Goal: Information Seeking & Learning: Learn about a topic

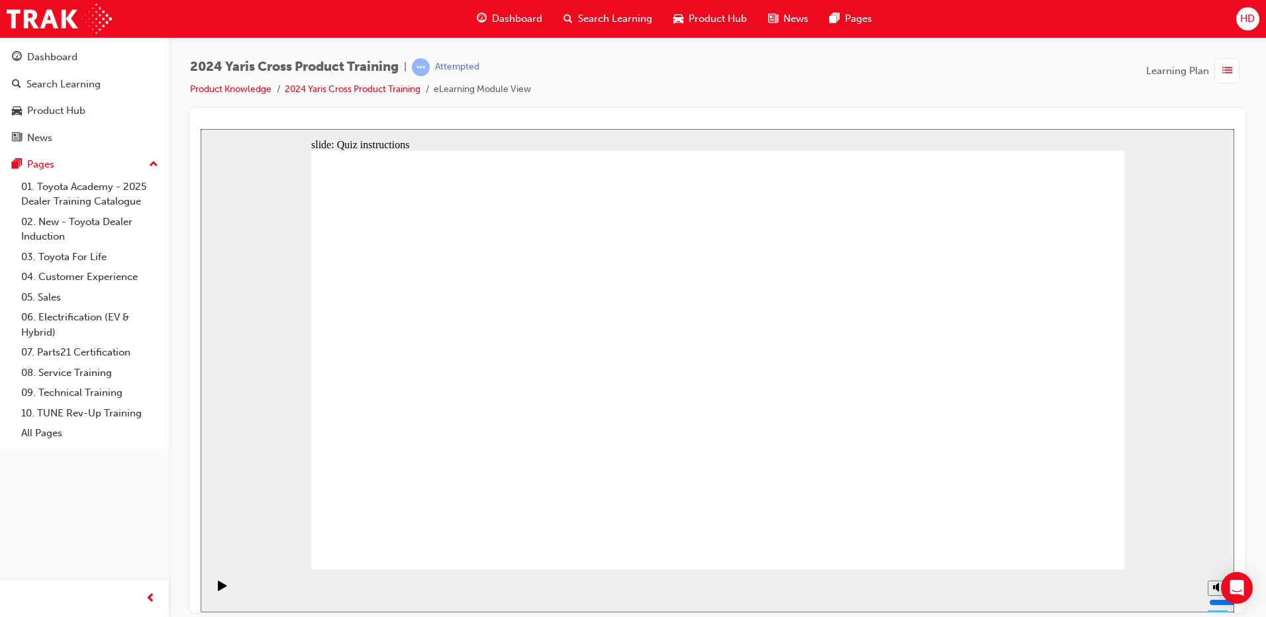
radio input "true"
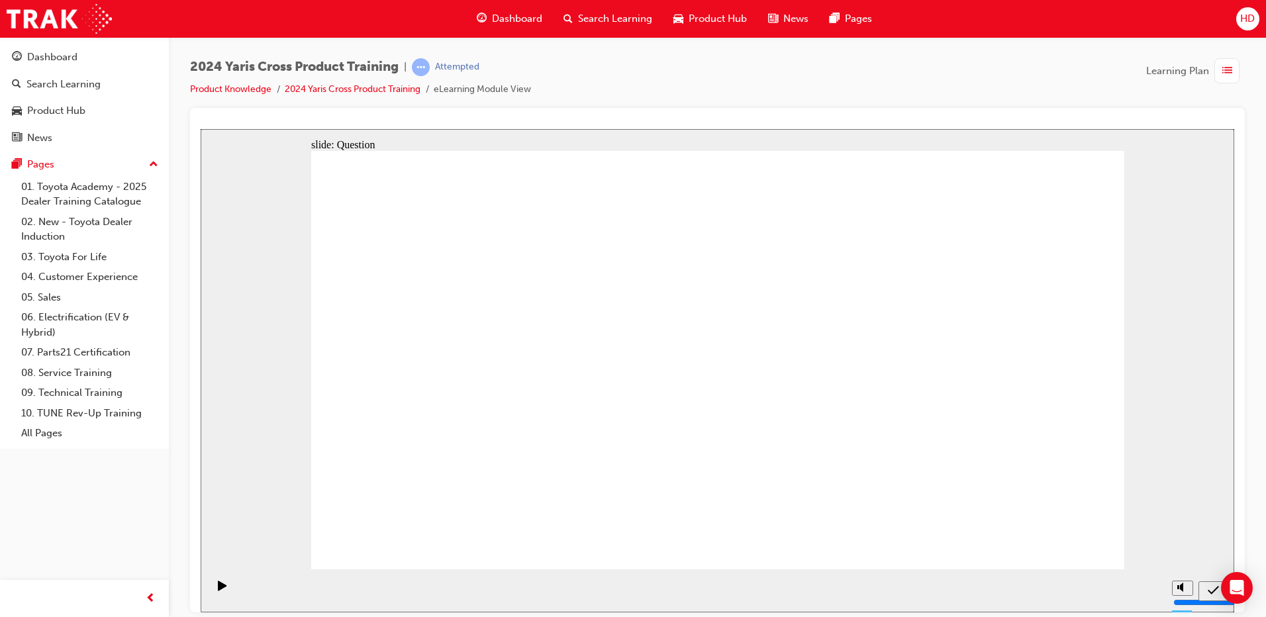
radio input "true"
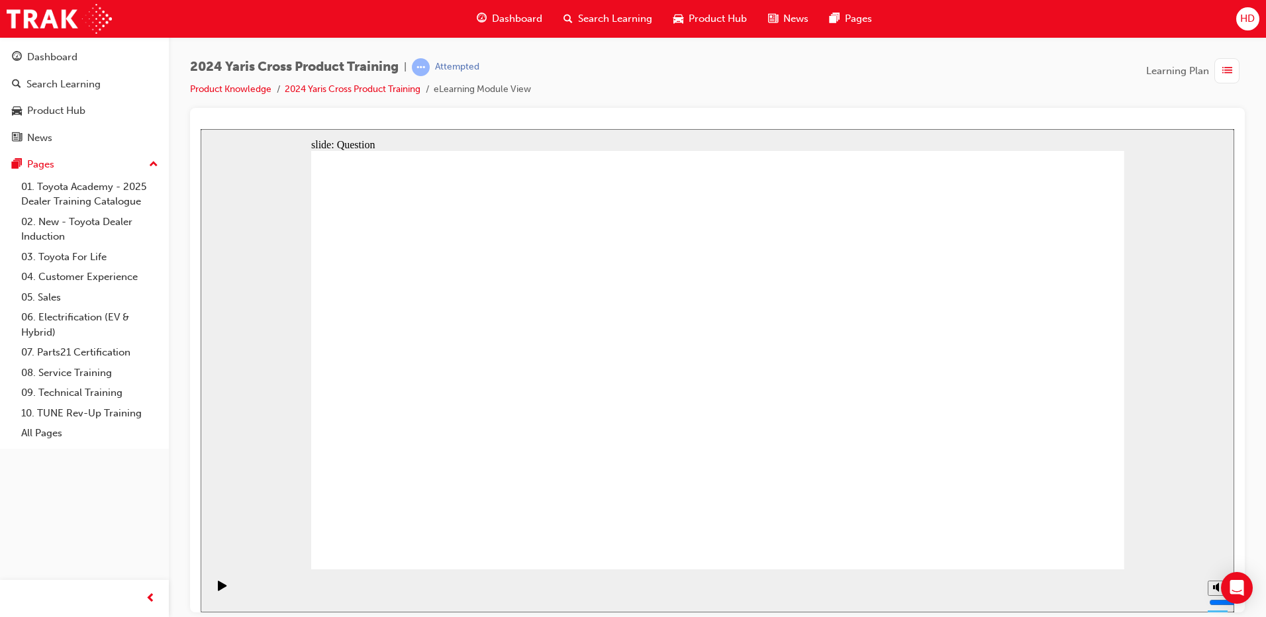
checkbox input "true"
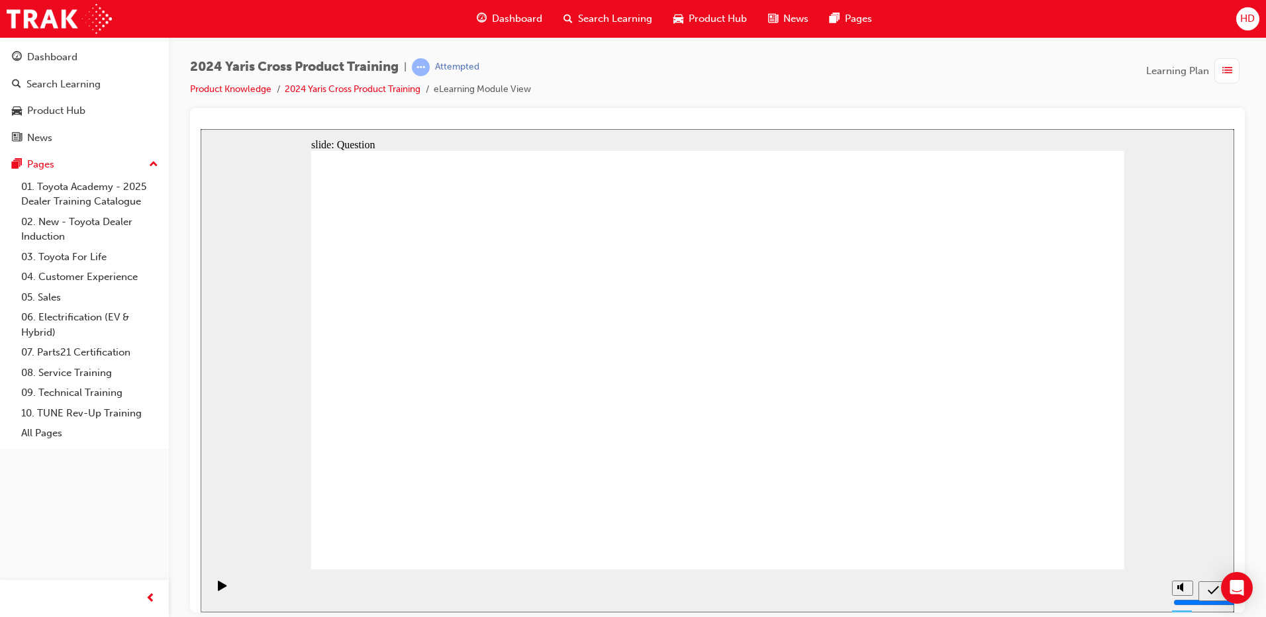
radio input "true"
drag, startPoint x: 442, startPoint y: 336, endPoint x: 767, endPoint y: 472, distance: 352.5
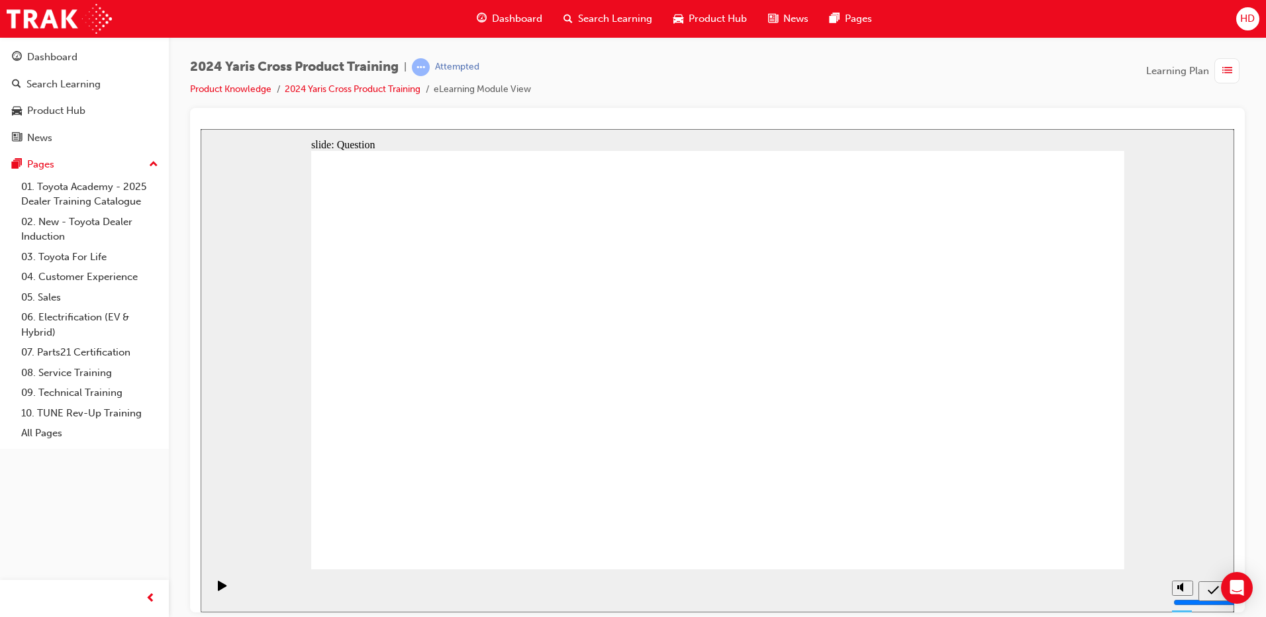
drag, startPoint x: 607, startPoint y: 335, endPoint x: 900, endPoint y: 467, distance: 321.5
drag, startPoint x: 774, startPoint y: 324, endPoint x: 468, endPoint y: 462, distance: 335.4
drag, startPoint x: 942, startPoint y: 338, endPoint x: 614, endPoint y: 477, distance: 355.7
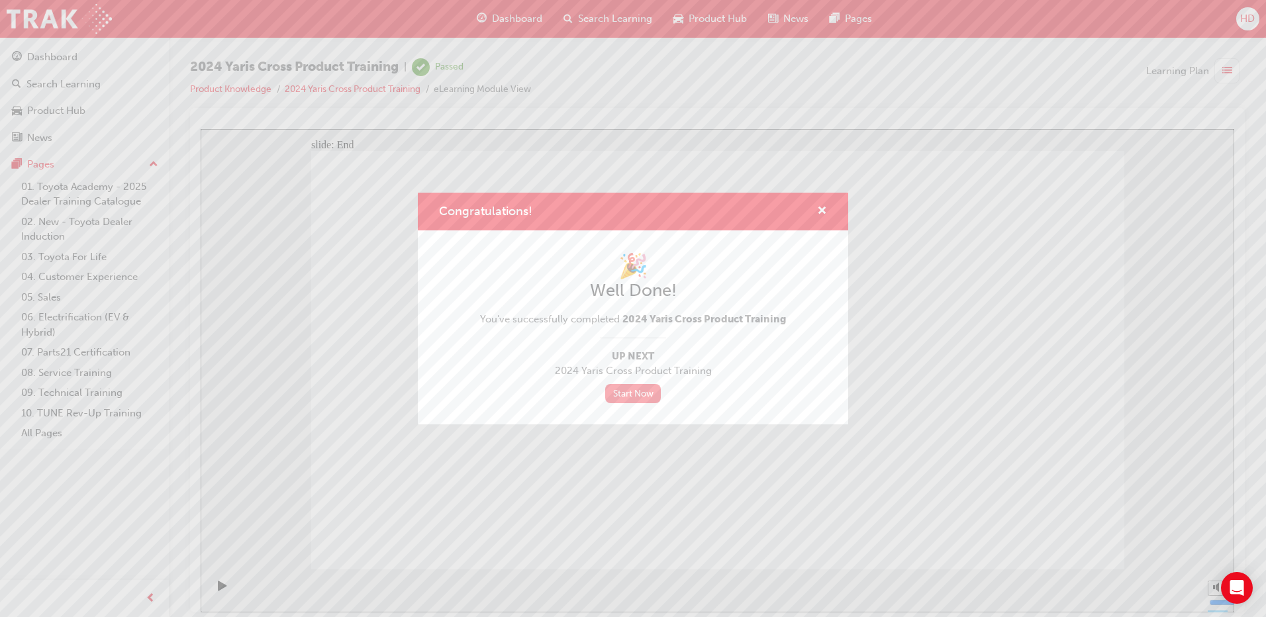
click at [630, 391] on link "Start Now" at bounding box center [633, 393] width 56 height 19
click at [630, 398] on link "Start Now" at bounding box center [633, 393] width 56 height 19
click at [824, 209] on span "cross-icon" at bounding box center [822, 212] width 10 height 12
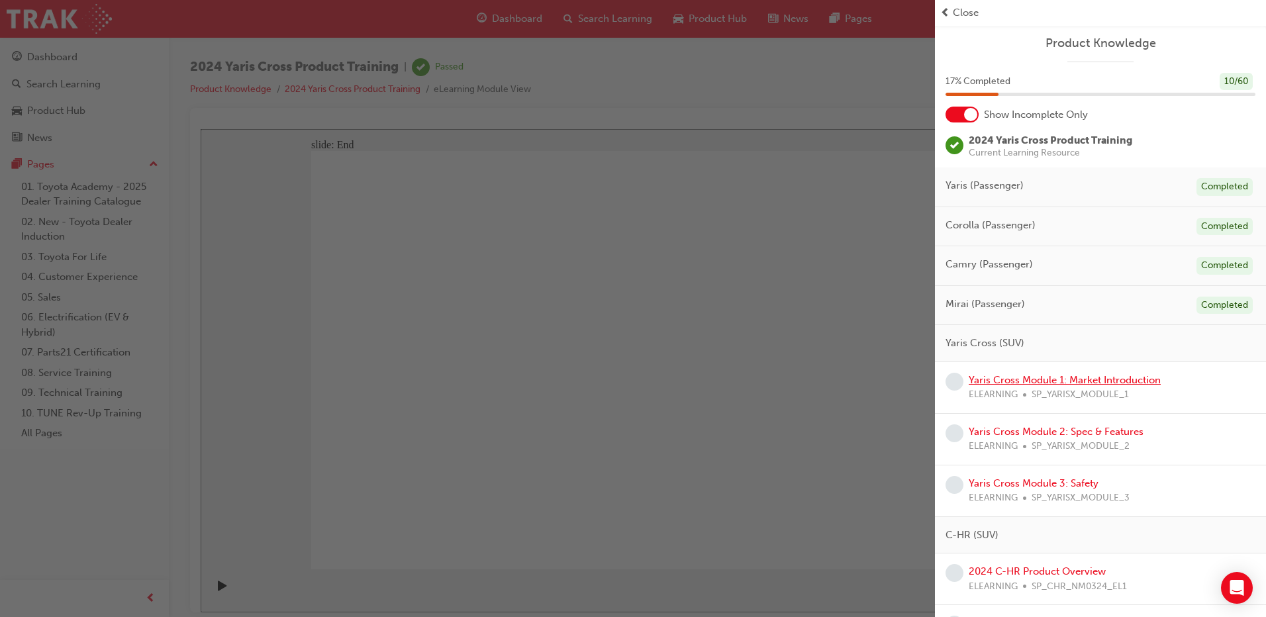
click at [1063, 381] on link "Yaris Cross Module 1: Market Introduction" at bounding box center [1065, 380] width 192 height 12
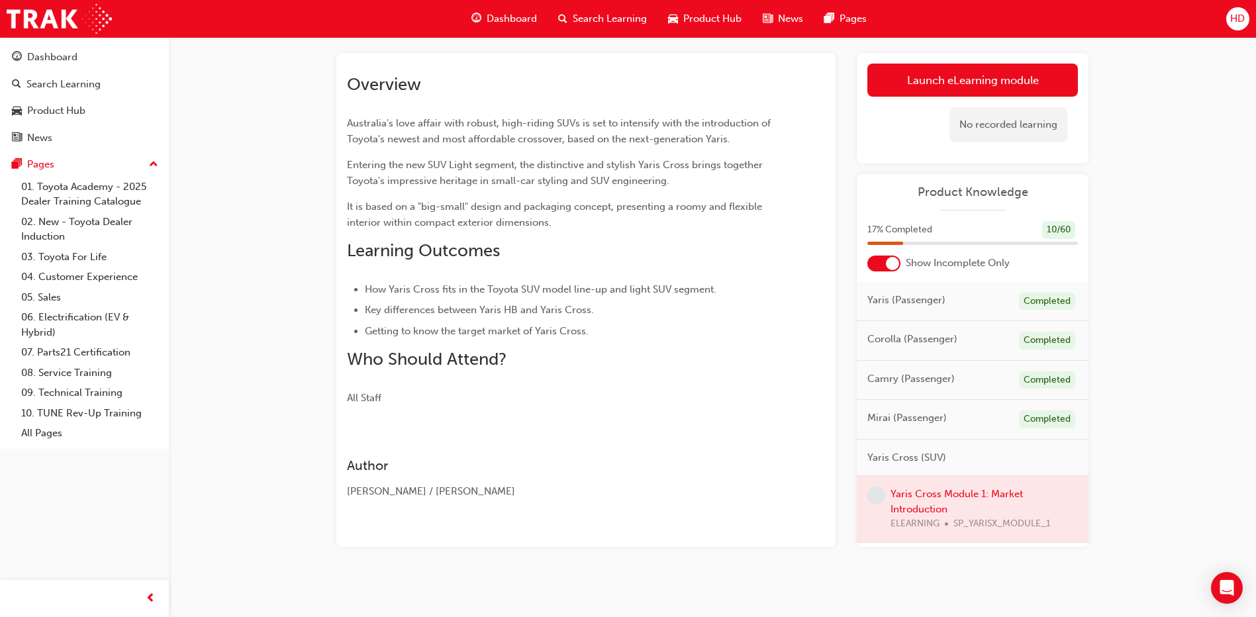
scroll to position [71, 0]
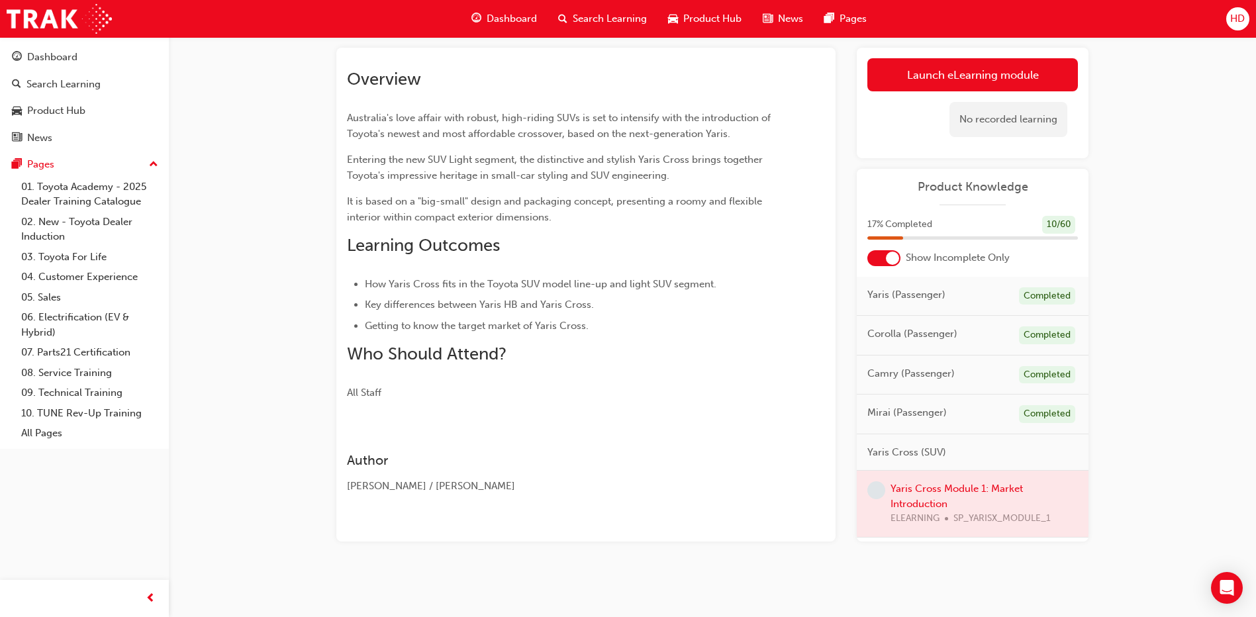
click at [902, 454] on span "Yaris Cross (SUV)" at bounding box center [906, 452] width 79 height 15
click at [929, 490] on div at bounding box center [973, 504] width 232 height 66
click at [970, 70] on link "Launch eLearning module" at bounding box center [972, 74] width 211 height 33
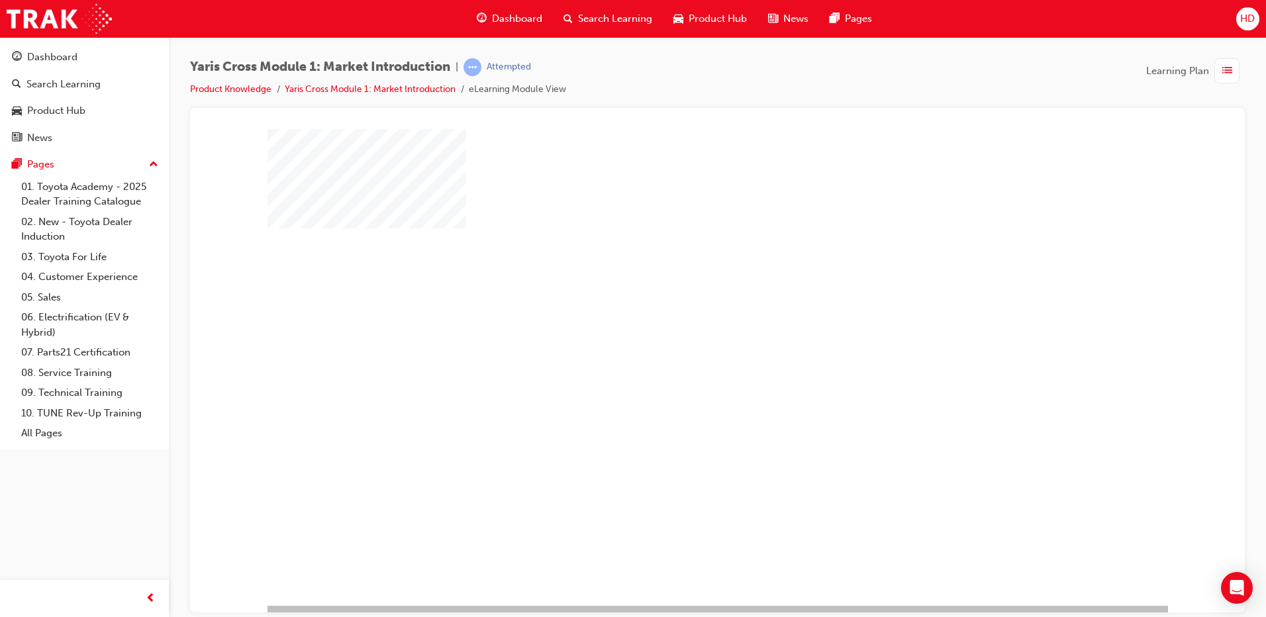
scroll to position [13, 0]
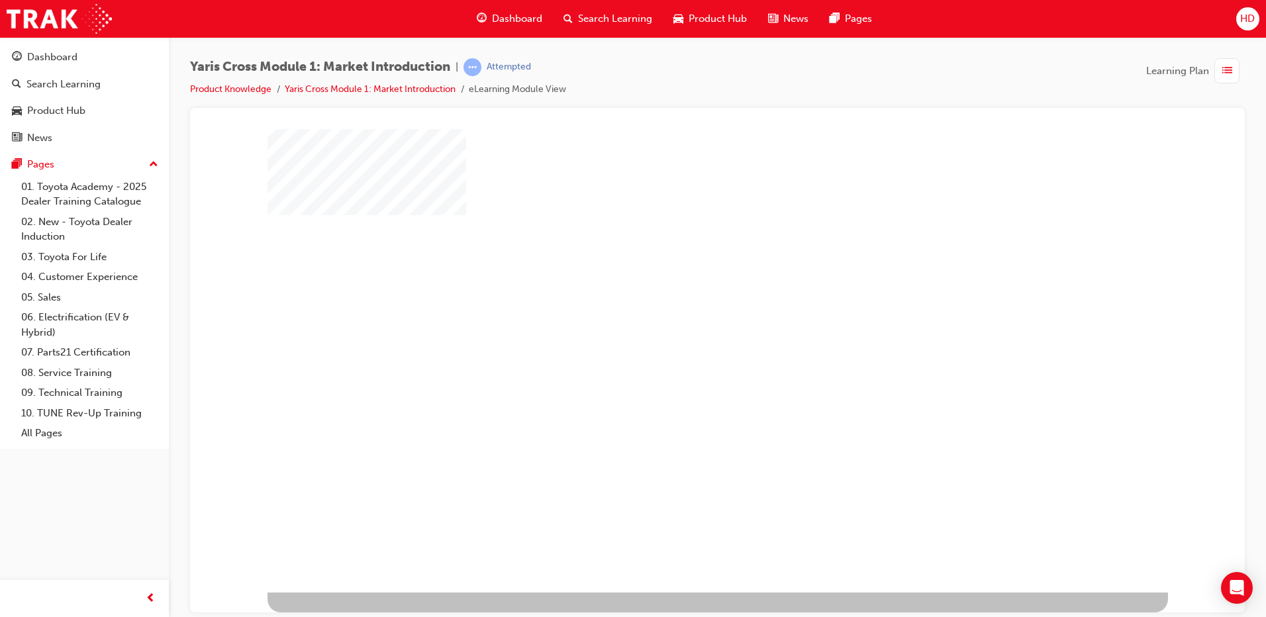
click at [853, 379] on div at bounding box center [717, 353] width 900 height 477
click at [361, 91] on link "Yaris Cross Module 1: Market Introduction" at bounding box center [370, 88] width 171 height 11
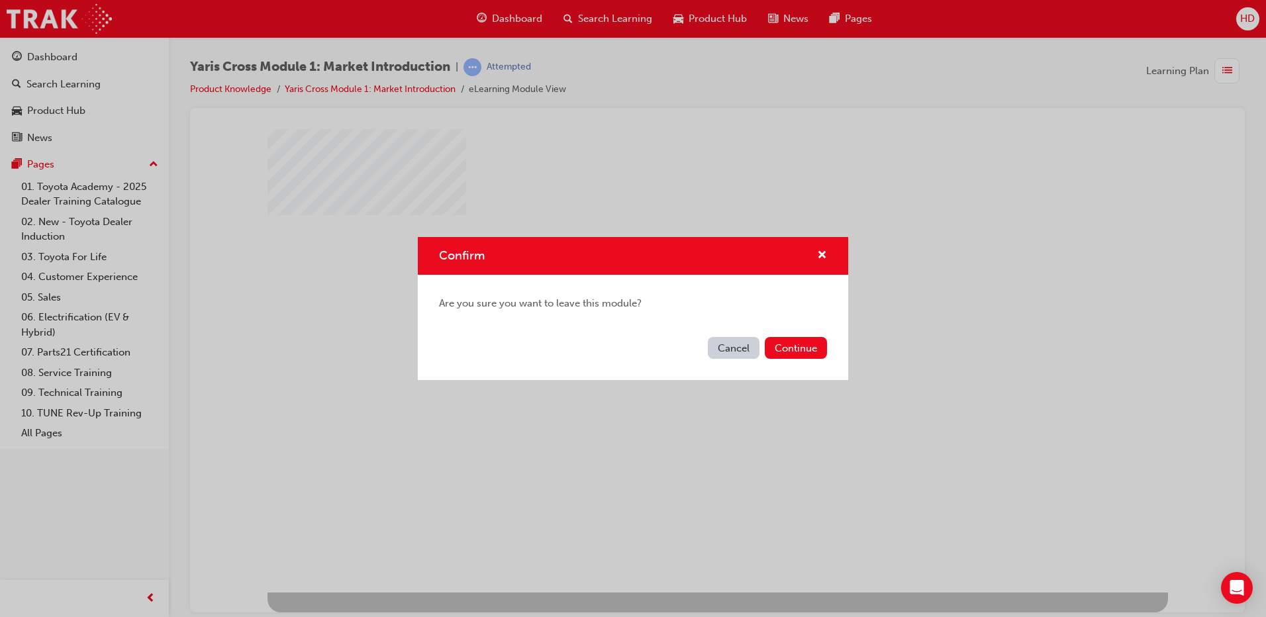
click at [816, 405] on div "Confirm Are you sure you want to leave this module? Cancel Continue" at bounding box center [633, 308] width 1266 height 617
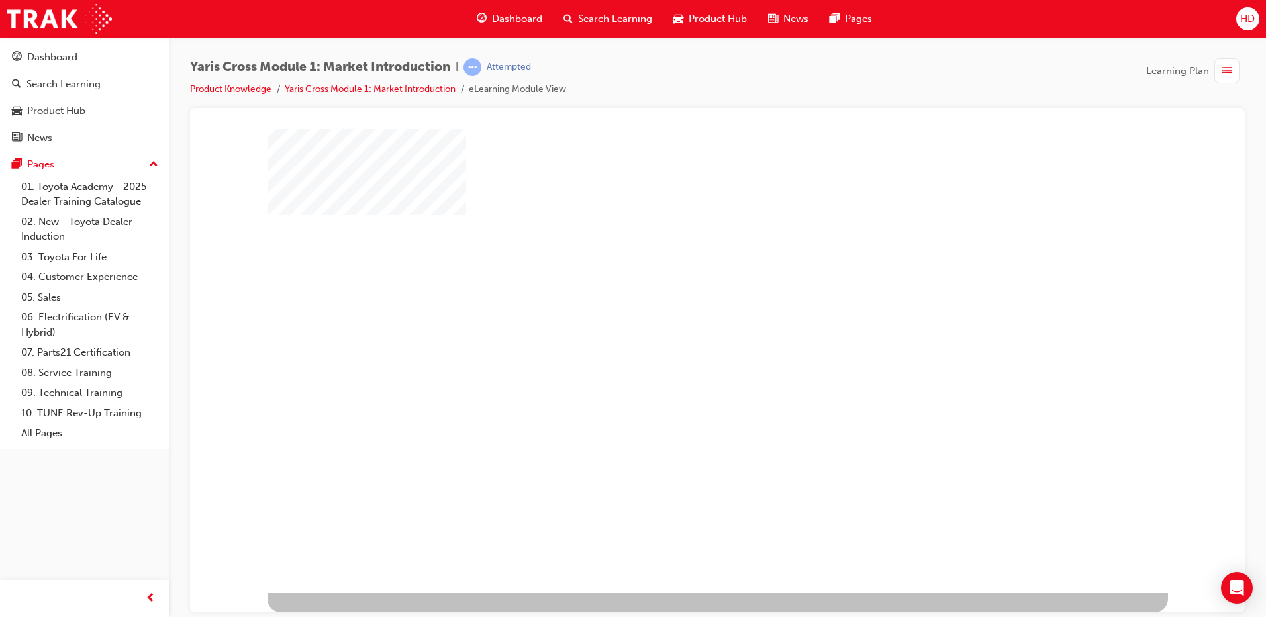
click at [679, 315] on div "play" at bounding box center [679, 315] width 0 height 0
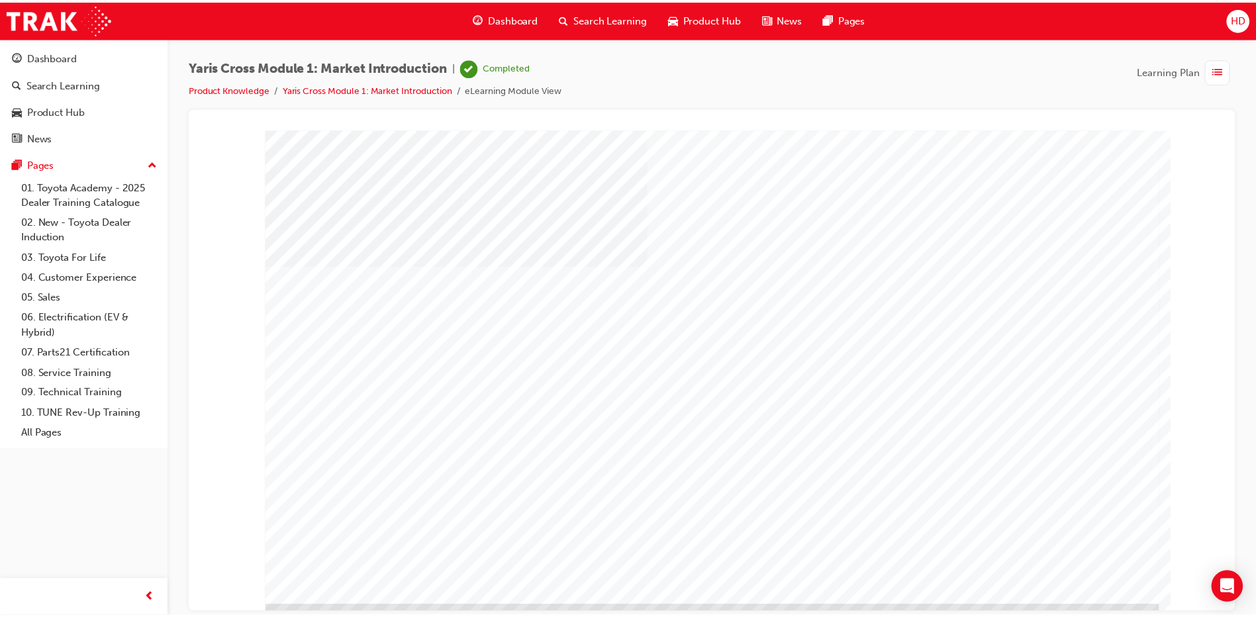
scroll to position [13, 0]
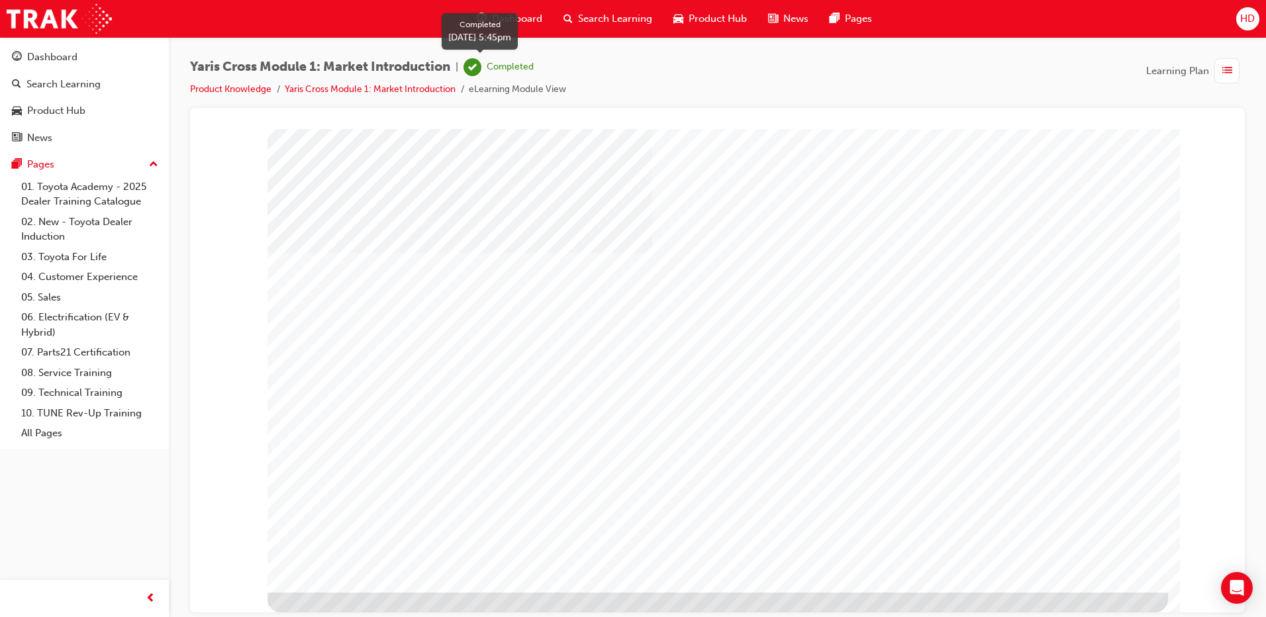
click at [489, 63] on div "Completed" at bounding box center [498, 67] width 70 height 18
click at [1226, 71] on span "list-icon" at bounding box center [1227, 71] width 10 height 17
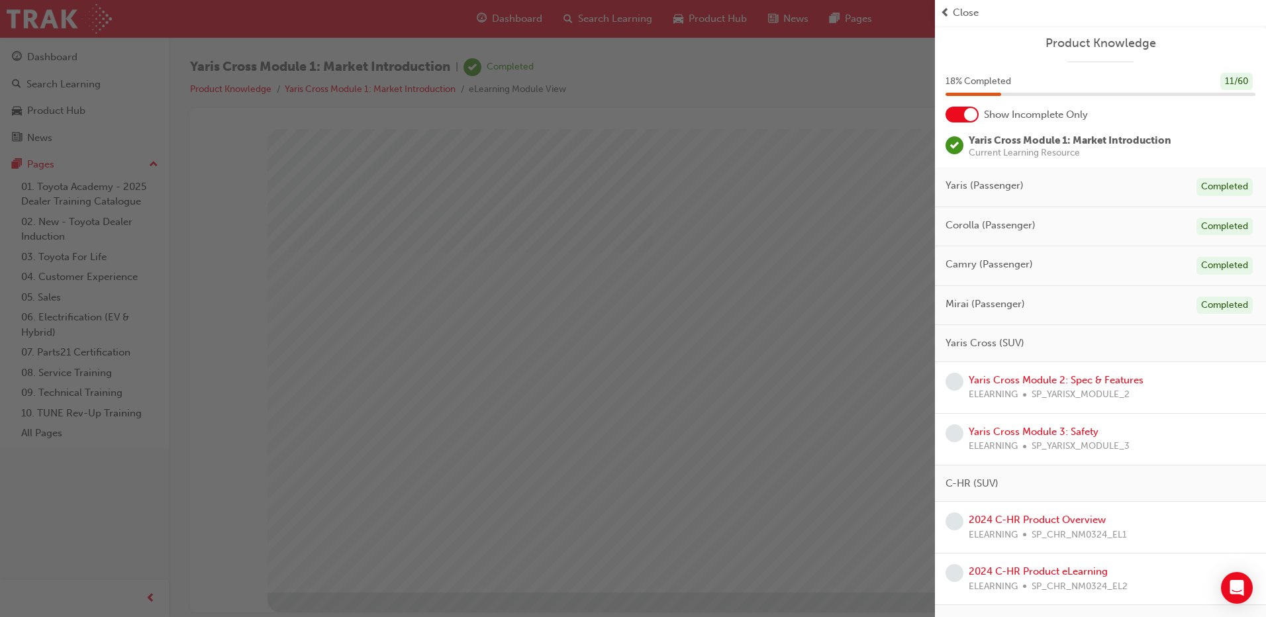
click at [1012, 389] on span "ELEARNING" at bounding box center [993, 394] width 49 height 15
click at [1013, 383] on link "Yaris Cross Module 2: Spec & Features" at bounding box center [1056, 380] width 175 height 12
